Goal: Information Seeking & Learning: Learn about a topic

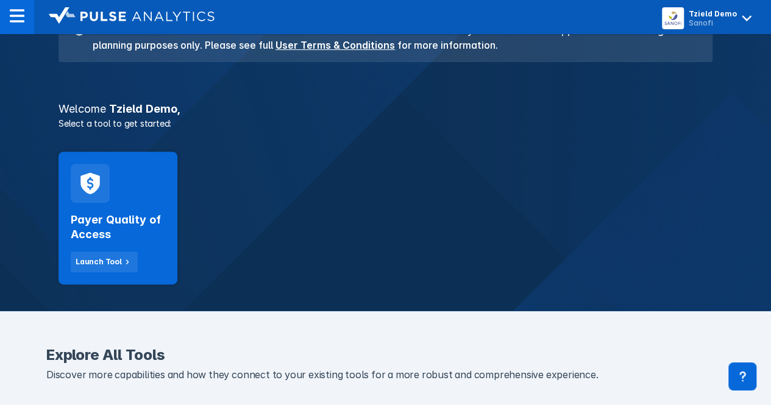
scroll to position [152, 0]
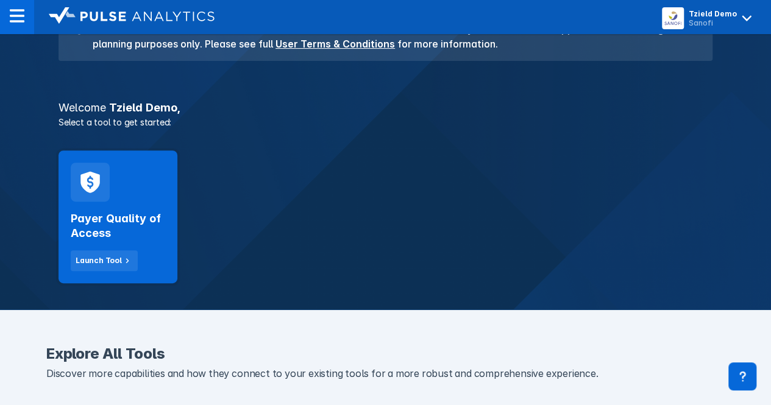
click at [126, 210] on div "Payer Quality of Access Launch Tool" at bounding box center [118, 237] width 95 height 70
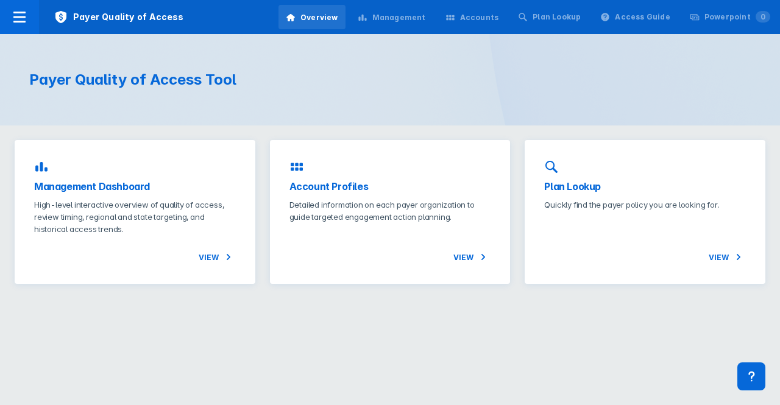
click at [394, 173] on div "Account Profiles Detailed information on each payer organization to guide targe…" at bounding box center [390, 212] width 241 height 144
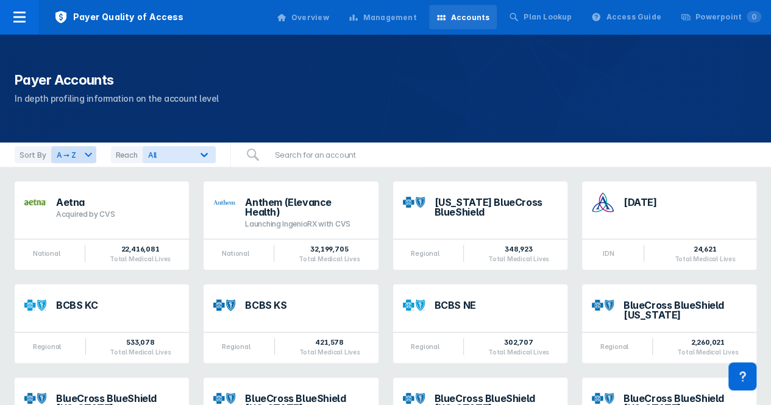
click at [18, 14] on icon at bounding box center [19, 17] width 15 height 15
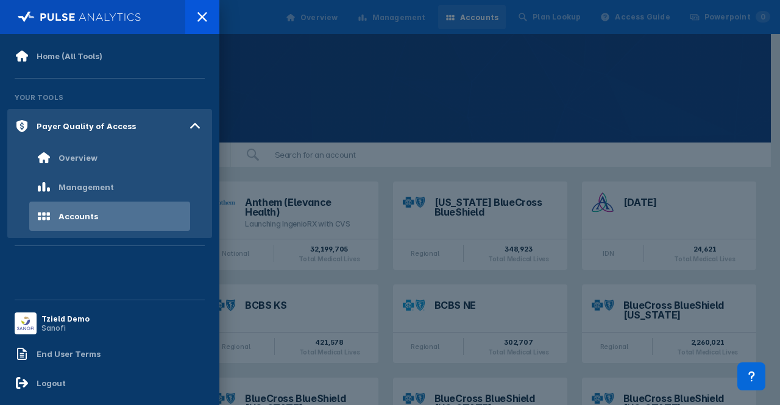
click at [67, 158] on div "Overview" at bounding box center [78, 158] width 39 height 10
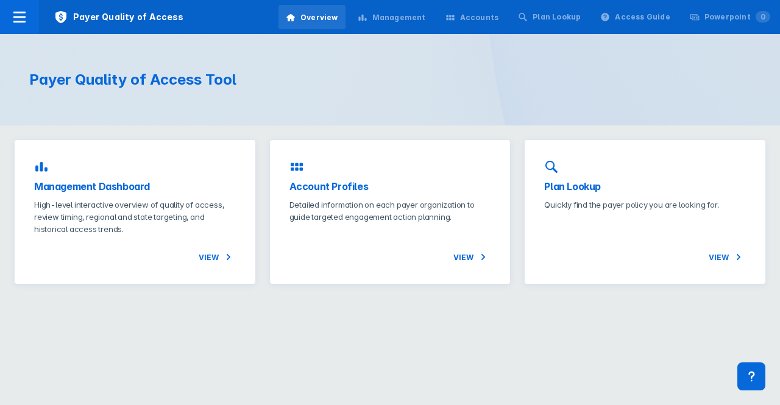
click at [571, 185] on h3 "Plan Lookup" at bounding box center [646, 186] width 202 height 15
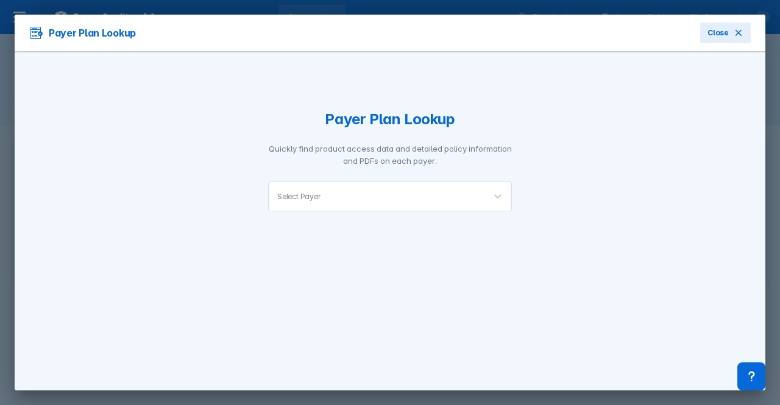
click at [433, 189] on div "Select Payer" at bounding box center [377, 196] width 216 height 29
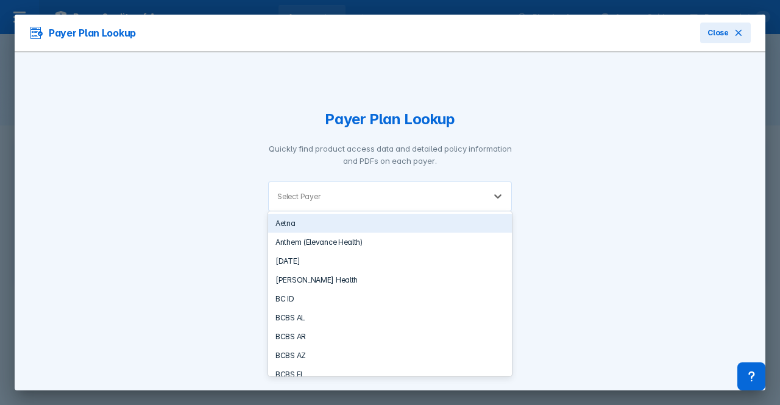
click at [377, 224] on div "Aetna" at bounding box center [390, 223] width 244 height 19
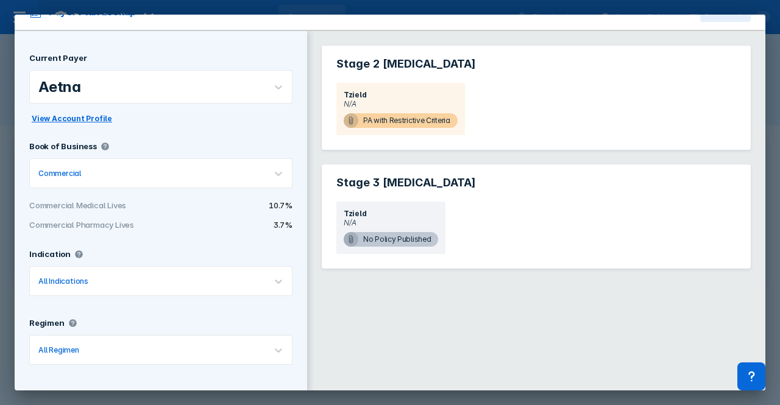
scroll to position [20, 0]
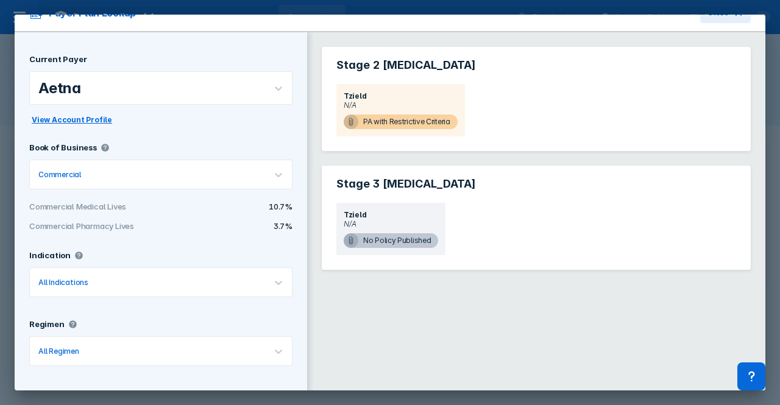
click at [252, 302] on div "Indication All Indications" at bounding box center [160, 278] width 263 height 54
click at [244, 282] on div at bounding box center [174, 283] width 166 height 12
click at [241, 348] on div at bounding box center [169, 352] width 175 height 12
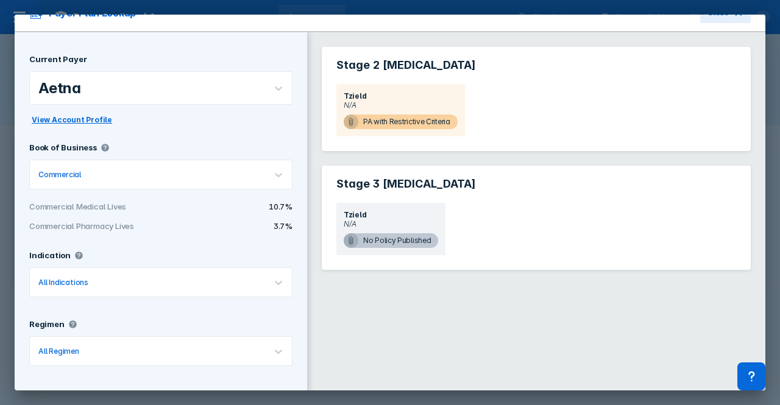
click at [214, 303] on div "Current Payer Aetna View Account Profile Book of Business Commercial Commercial…" at bounding box center [161, 213] width 293 height 363
click at [183, 282] on div at bounding box center [174, 283] width 166 height 12
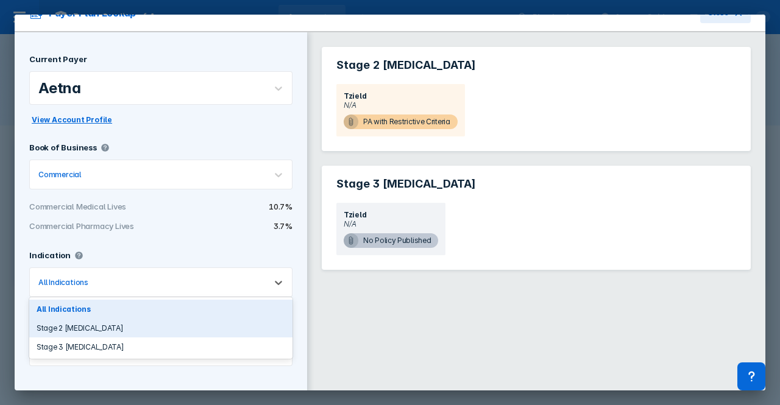
click at [171, 323] on div "Stage 2 Type 1 Diabetes" at bounding box center [160, 328] width 263 height 19
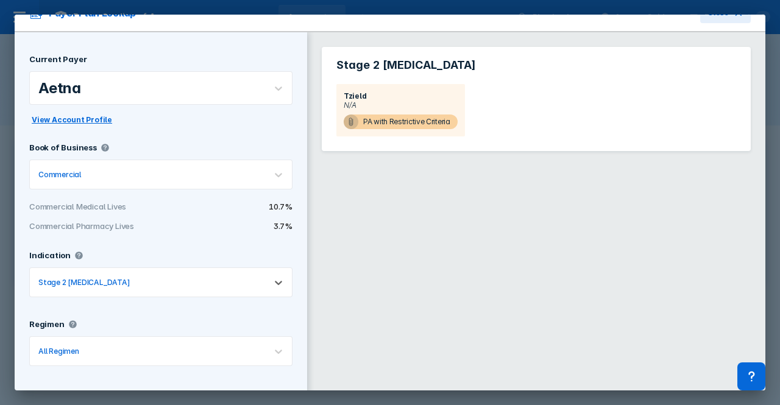
click at [407, 116] on span "PA with Restrictive Criteria" at bounding box center [401, 122] width 114 height 15
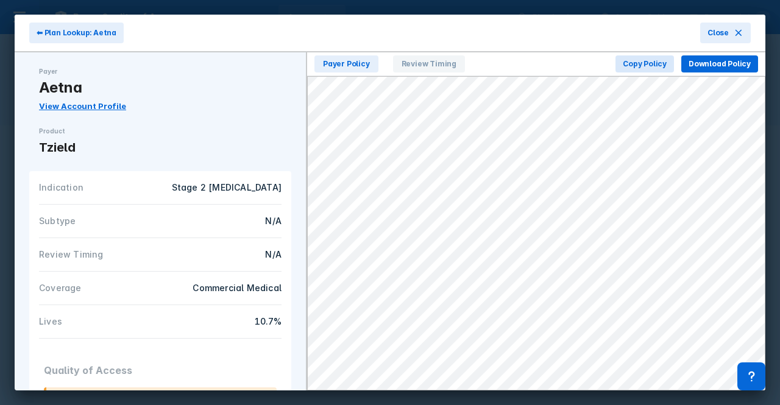
click at [63, 30] on span "⬅ Plan Lookup: Aetna" at bounding box center [77, 32] width 80 height 11
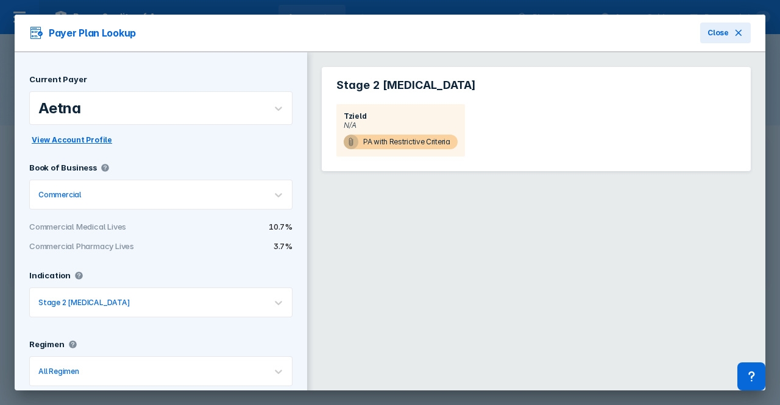
click at [223, 197] on div at bounding box center [170, 195] width 173 height 12
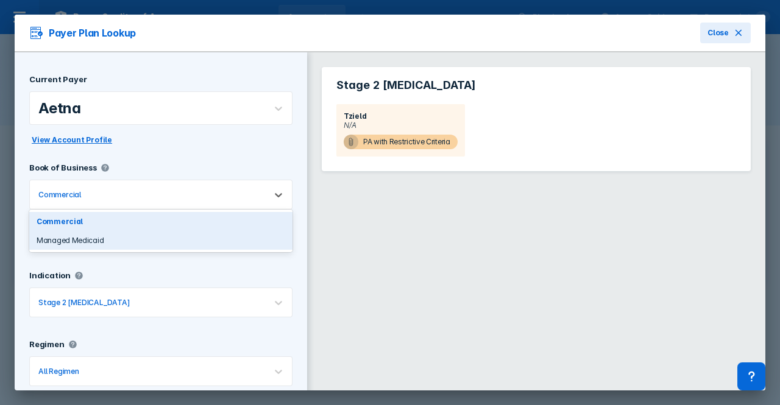
click at [208, 235] on div "Managed Medicaid" at bounding box center [160, 240] width 263 height 19
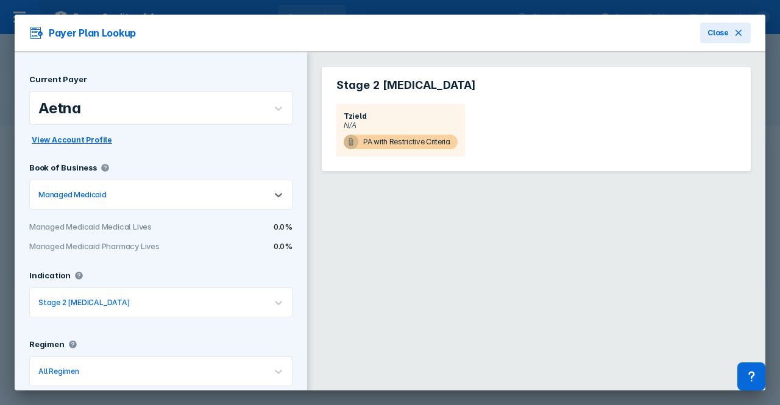
click at [84, 135] on span "View Account Profile" at bounding box center [72, 140] width 80 height 11
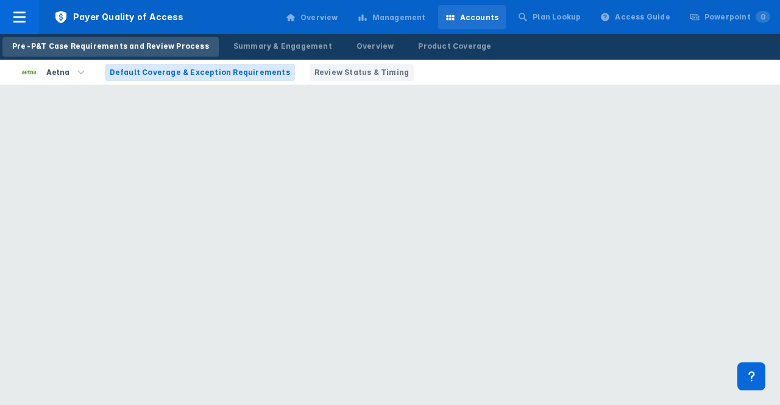
drag, startPoint x: 349, startPoint y: 198, endPoint x: 207, endPoint y: 193, distance: 141.5
click at [207, 100] on html "Payer Quality of Access Overview Management Accounts Plan Lookup Access Guide P…" at bounding box center [390, 50] width 780 height 100
click at [257, 41] on div "Summary & Engagement" at bounding box center [283, 46] width 99 height 11
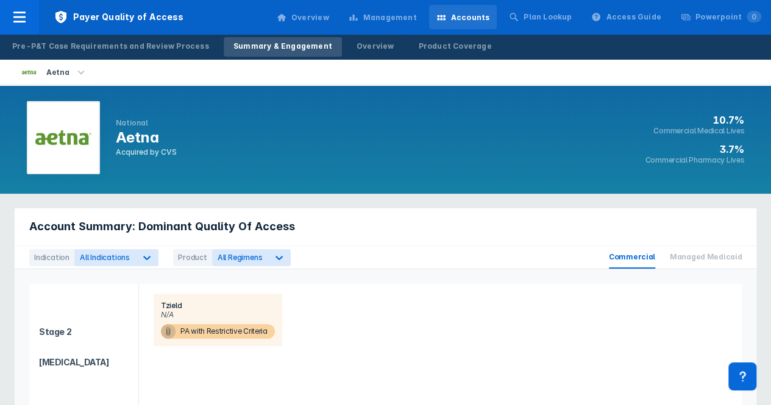
click at [189, 35] on div "Pre-P&T Case Requirements and Review Process Summary & Engagement Overview Prod…" at bounding box center [252, 47] width 504 height 26
click at [177, 47] on div "Pre-P&T Case Requirements and Review Process" at bounding box center [110, 46] width 197 height 11
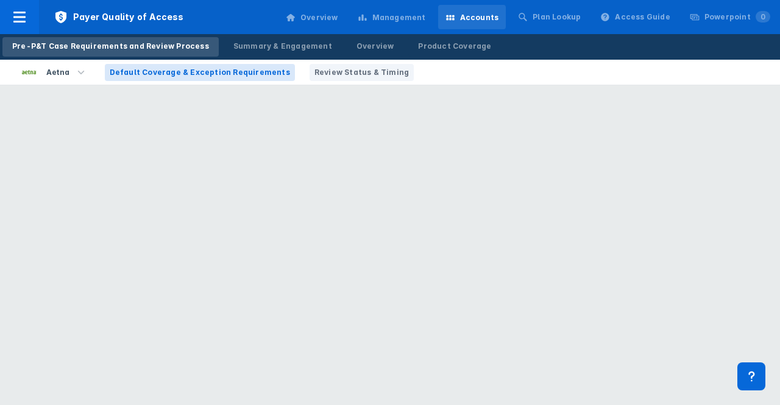
click at [234, 46] on div "Summary & Engagement" at bounding box center [283, 46] width 99 height 11
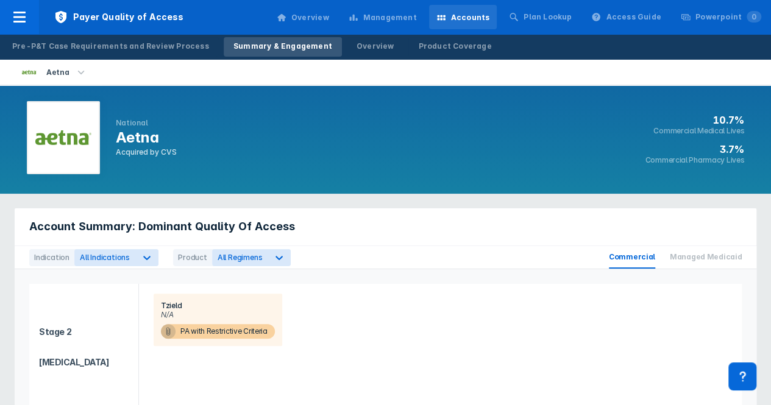
click at [176, 49] on div "Pre-P&T Case Requirements and Review Process" at bounding box center [110, 46] width 197 height 11
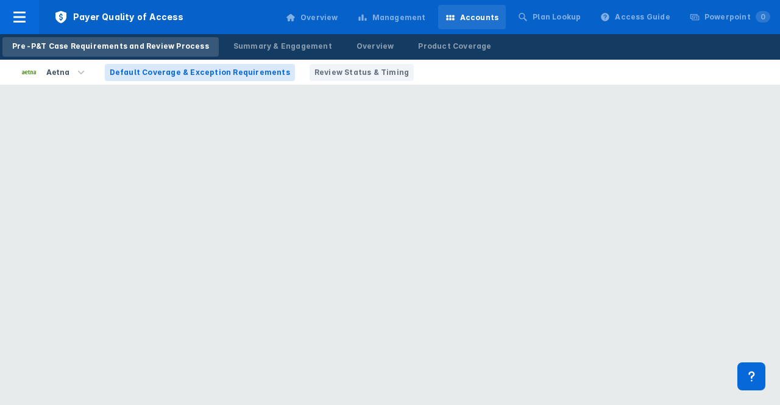
click at [267, 74] on span "Default Coverage & Exception Requirements" at bounding box center [200, 72] width 180 height 11
click at [321, 71] on span "Review Status & Timing" at bounding box center [362, 72] width 95 height 11
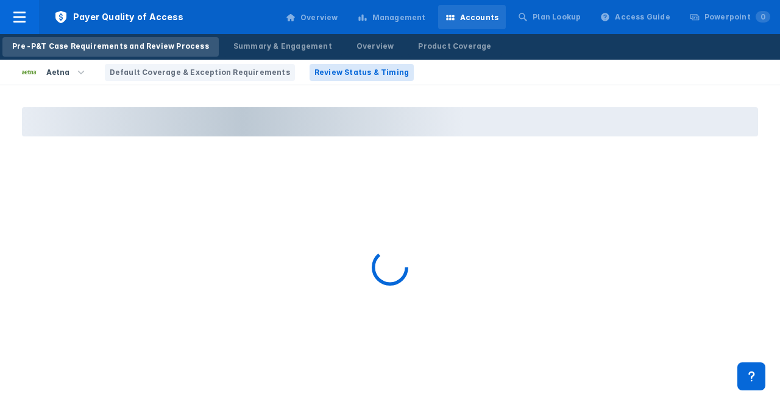
click at [200, 67] on span "Default Coverage & Exception Requirements" at bounding box center [200, 72] width 180 height 11
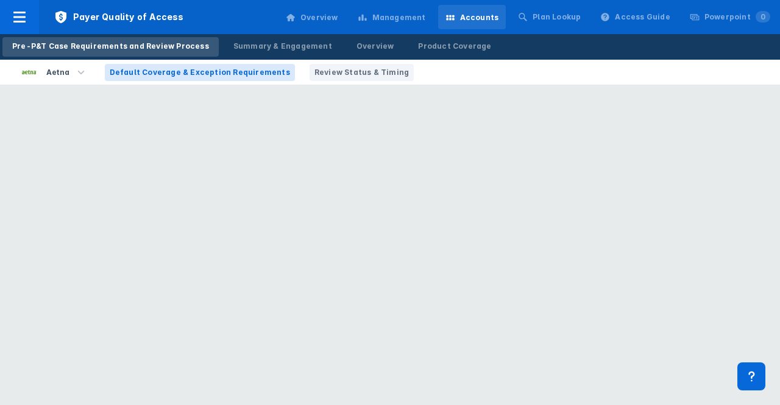
click at [141, 21] on span "Payer Quality of Access" at bounding box center [119, 17] width 160 height 34
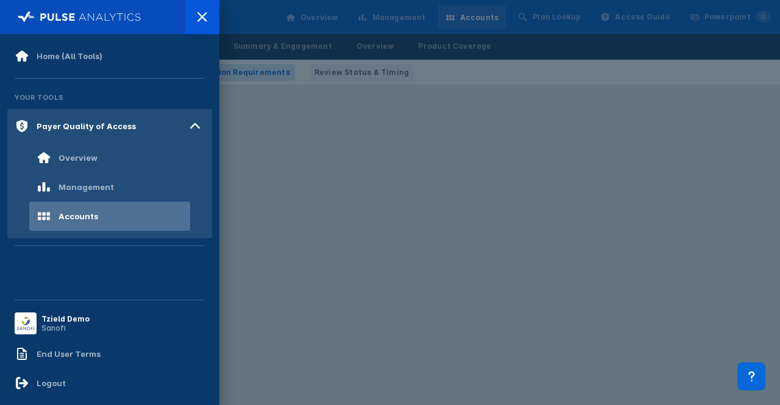
click at [94, 156] on div "Overview" at bounding box center [78, 158] width 39 height 10
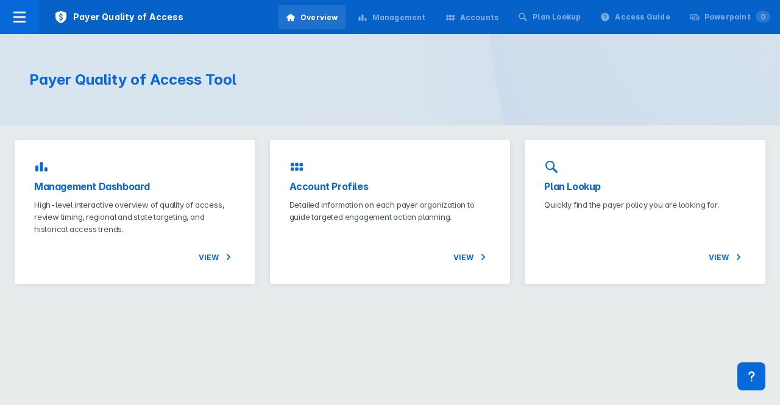
click at [567, 47] on div "Payer Quality of Access Tool" at bounding box center [390, 79] width 780 height 91
click at [337, 299] on html "Payer Quality of Access Overview Management Accounts Plan Lookup Access Guide P…" at bounding box center [390, 149] width 780 height 299
